Goal: Navigation & Orientation: Find specific page/section

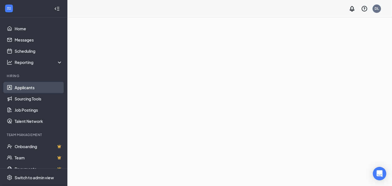
click at [22, 87] on link "Applicants" at bounding box center [39, 87] width 48 height 11
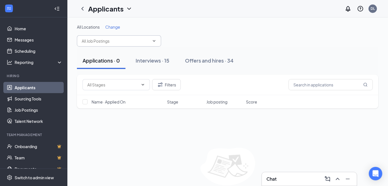
click at [156, 40] on icon "ChevronDown" at bounding box center [154, 41] width 4 height 4
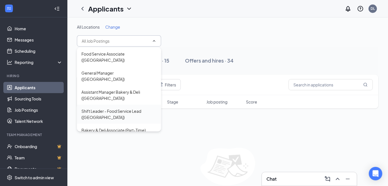
click at [120, 108] on div "Shift Leader - Food Service Lead ([GEOGRAPHIC_DATA])" at bounding box center [118, 114] width 75 height 12
type input "Shift Leader - Food Service Lead ([GEOGRAPHIC_DATA])"
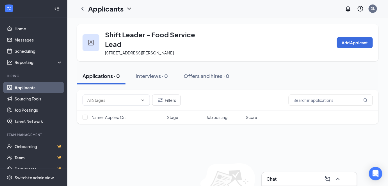
click at [89, 43] on img at bounding box center [91, 43] width 6 height 6
click at [121, 37] on h3 "Shift Leader - Food Service Lead" at bounding box center [153, 39] width 97 height 19
click at [15, 28] on link "Home" at bounding box center [39, 28] width 48 height 11
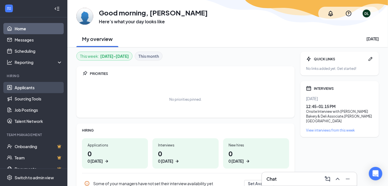
click at [25, 87] on link "Applicants" at bounding box center [39, 87] width 48 height 11
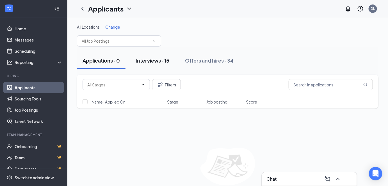
click at [155, 61] on div "Interviews · 15" at bounding box center [153, 60] width 34 height 7
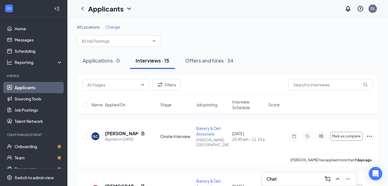
click at [244, 104] on span "Interview Schedule" at bounding box center [249, 104] width 33 height 11
click at [244, 104] on span "Interview Schedule" at bounding box center [246, 104] width 26 height 11
click at [30, 110] on link "Job Postings" at bounding box center [39, 110] width 48 height 11
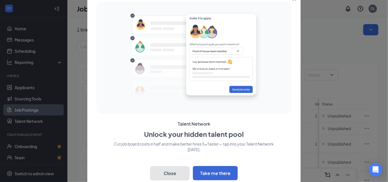
click at [172, 173] on button "Close" at bounding box center [169, 174] width 39 height 14
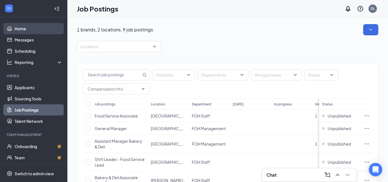
click at [22, 28] on link "Home" at bounding box center [39, 28] width 48 height 11
